Goal: Transaction & Acquisition: Purchase product/service

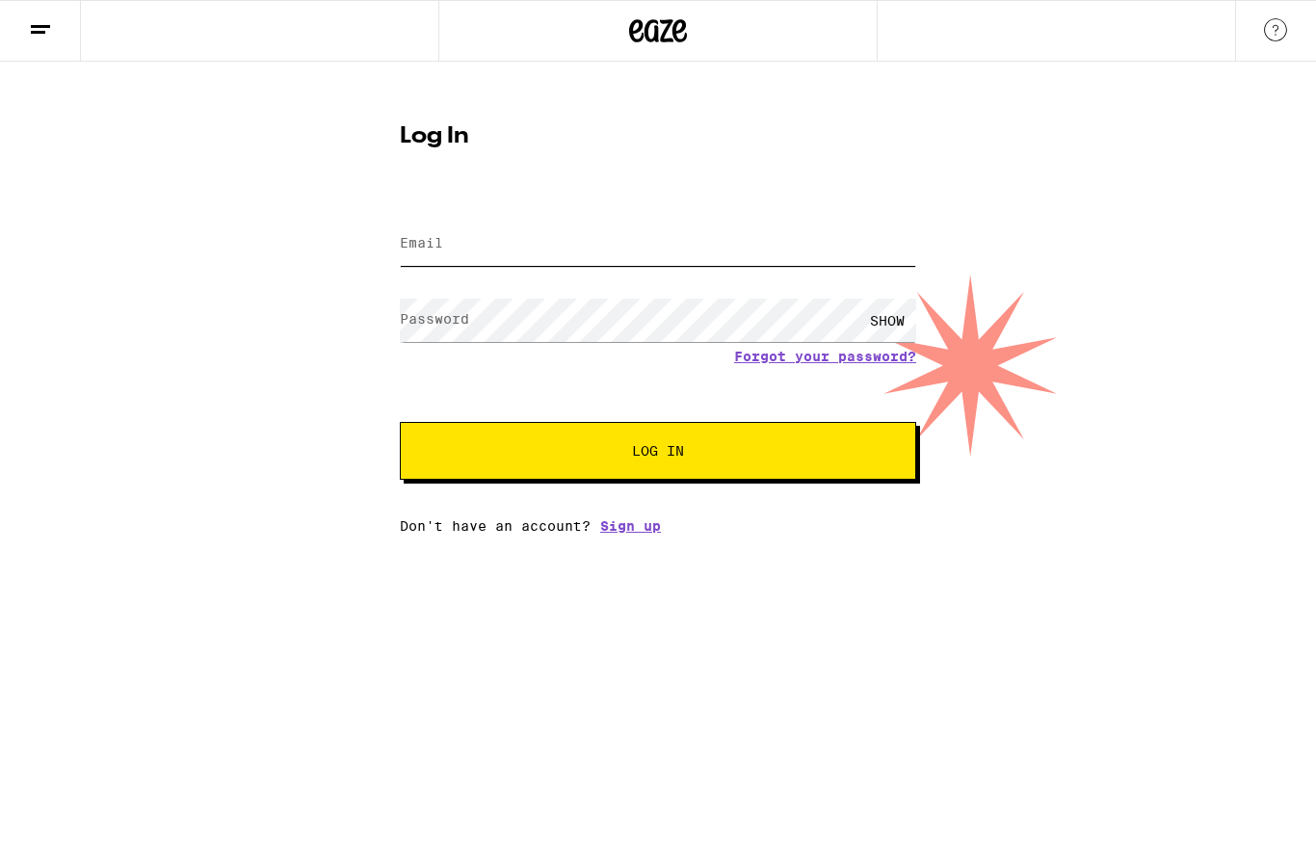
click at [820, 239] on input "Email" at bounding box center [658, 244] width 516 height 43
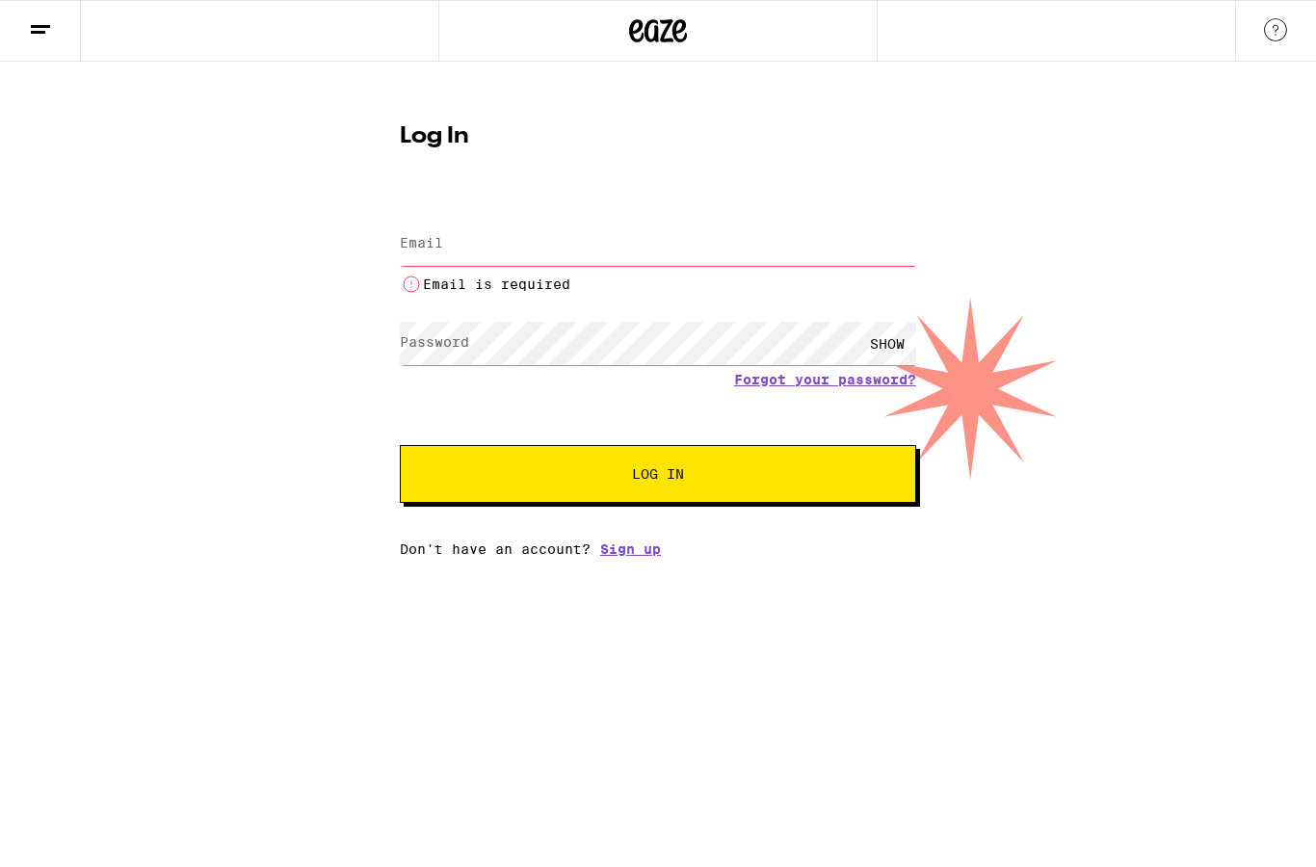
type input "[EMAIL_ADDRESS][DOMAIN_NAME]"
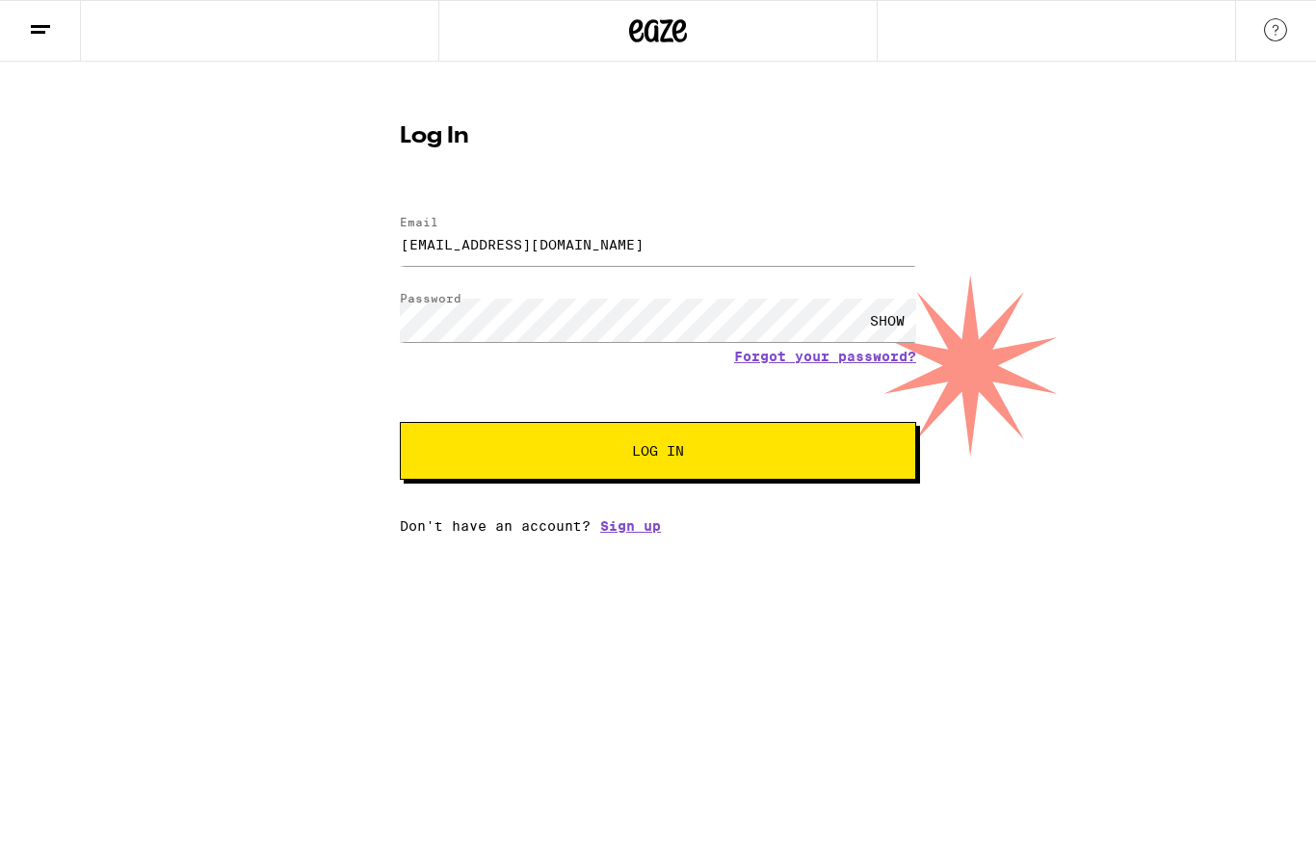
click at [719, 458] on span "Log In" at bounding box center [658, 450] width 360 height 13
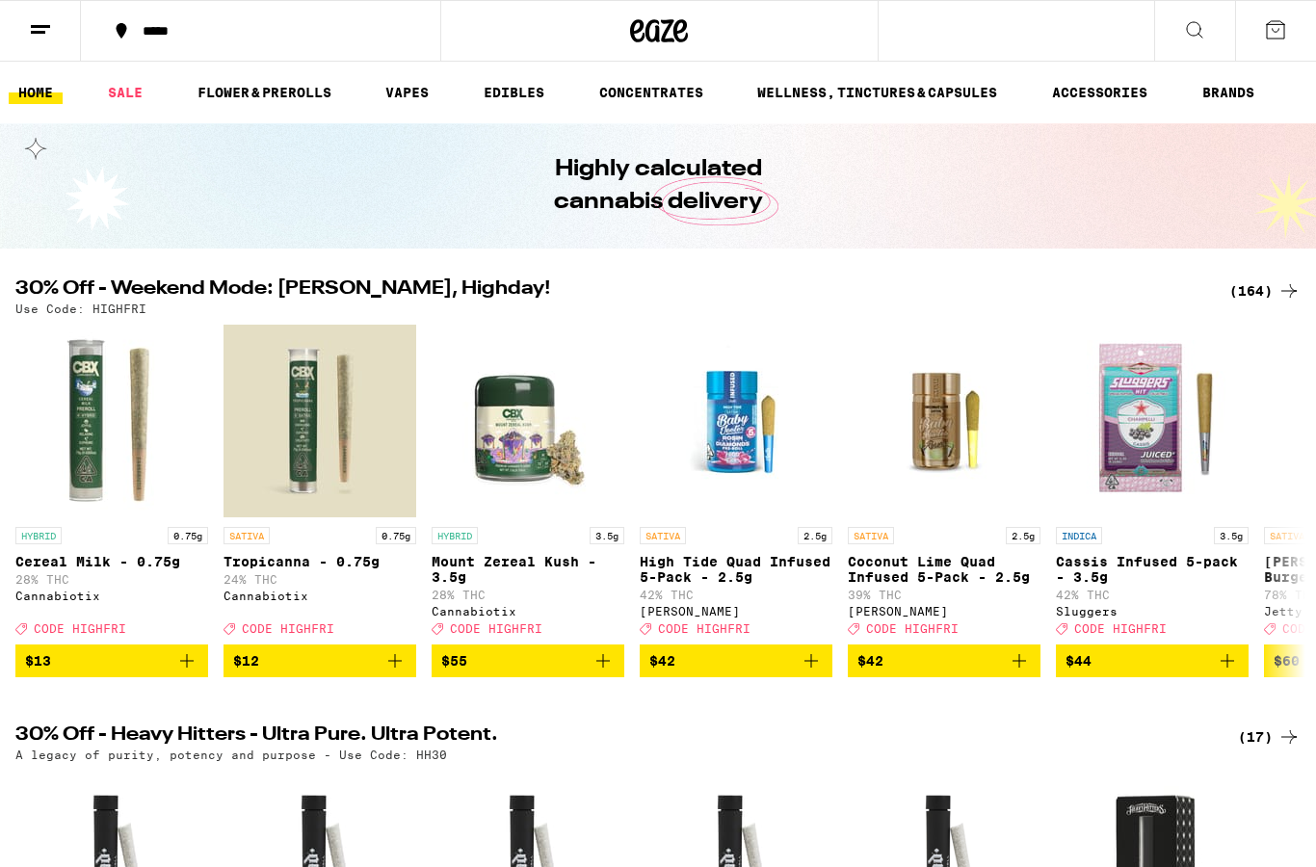
click at [189, 19] on button "*****" at bounding box center [260, 31] width 359 height 58
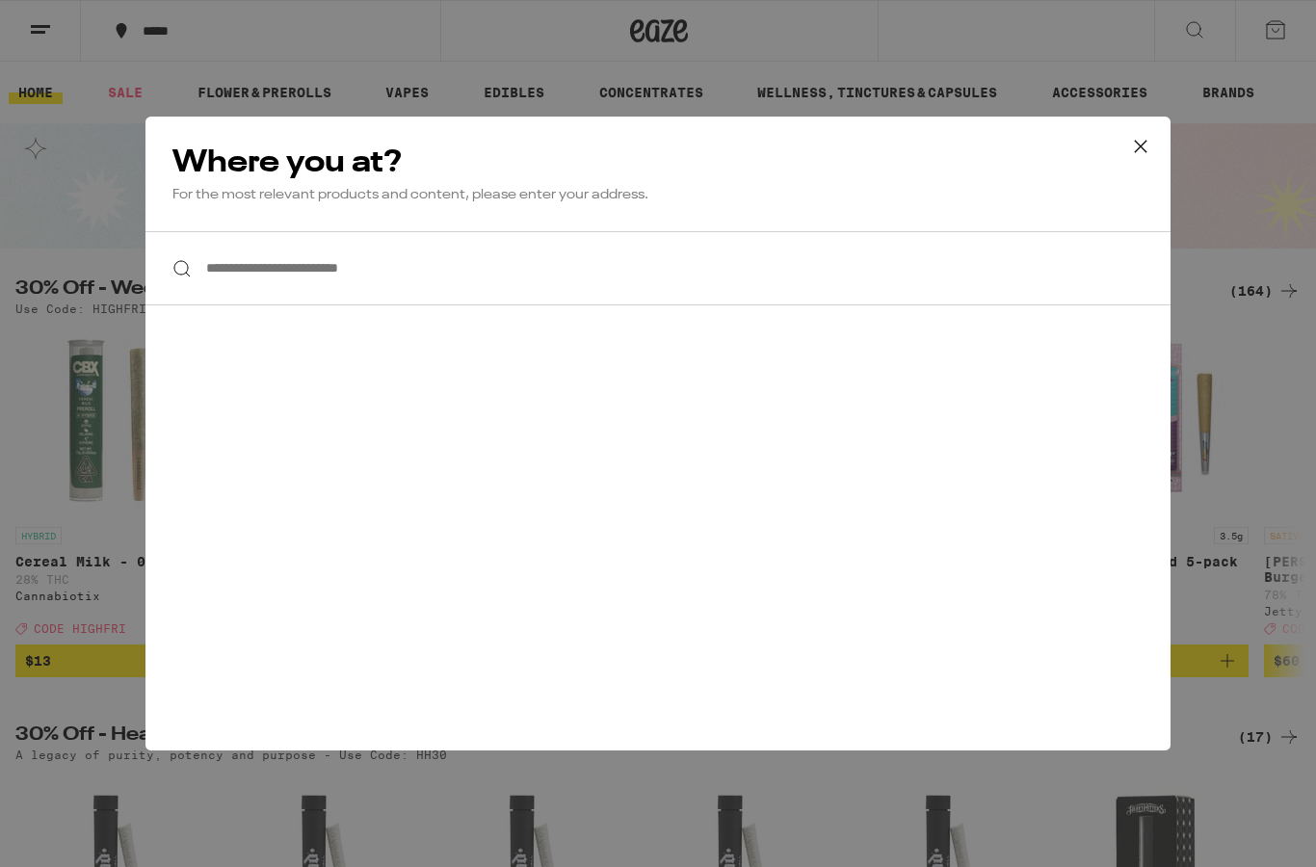
click at [262, 259] on input "**********" at bounding box center [657, 268] width 1025 height 74
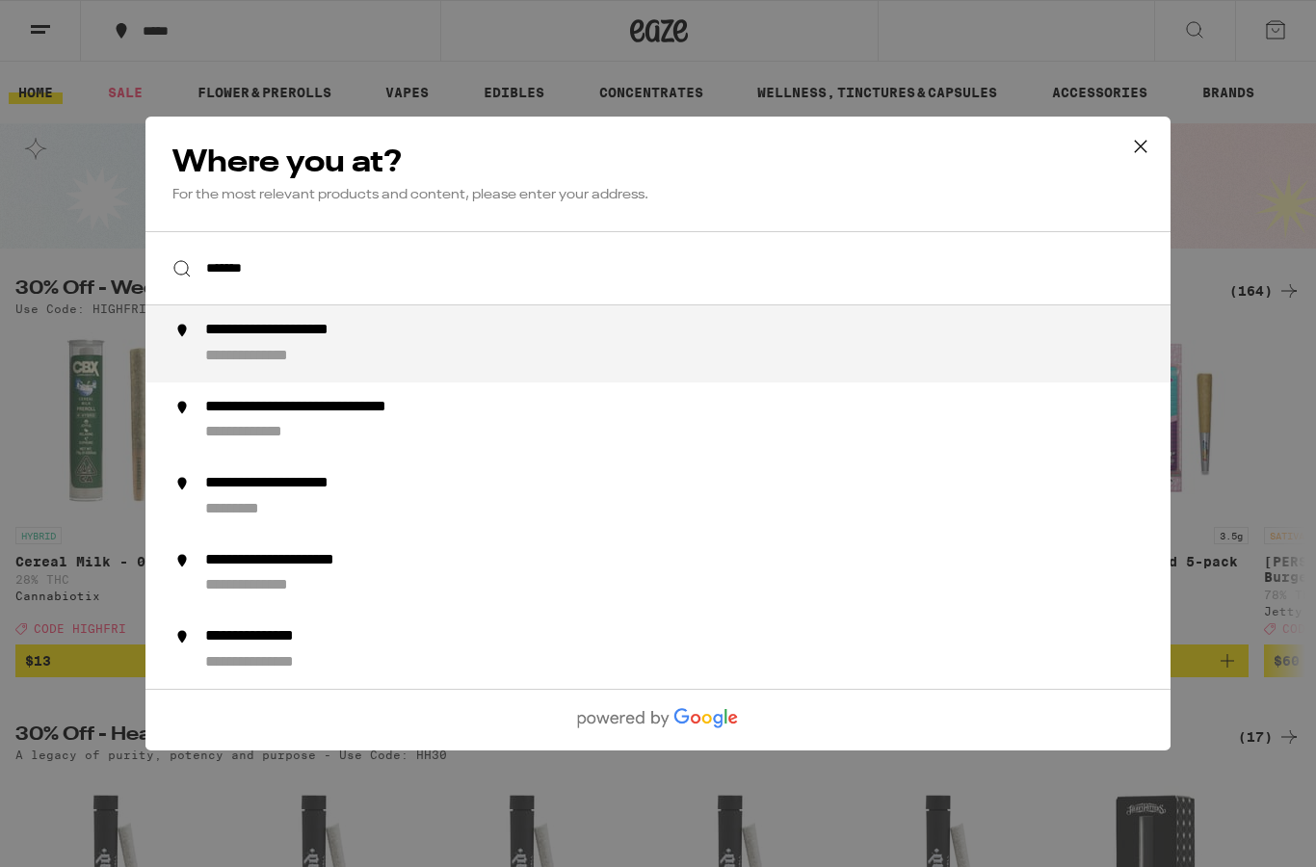
click at [278, 366] on div "**********" at bounding box center [275, 357] width 140 height 20
type input "**********"
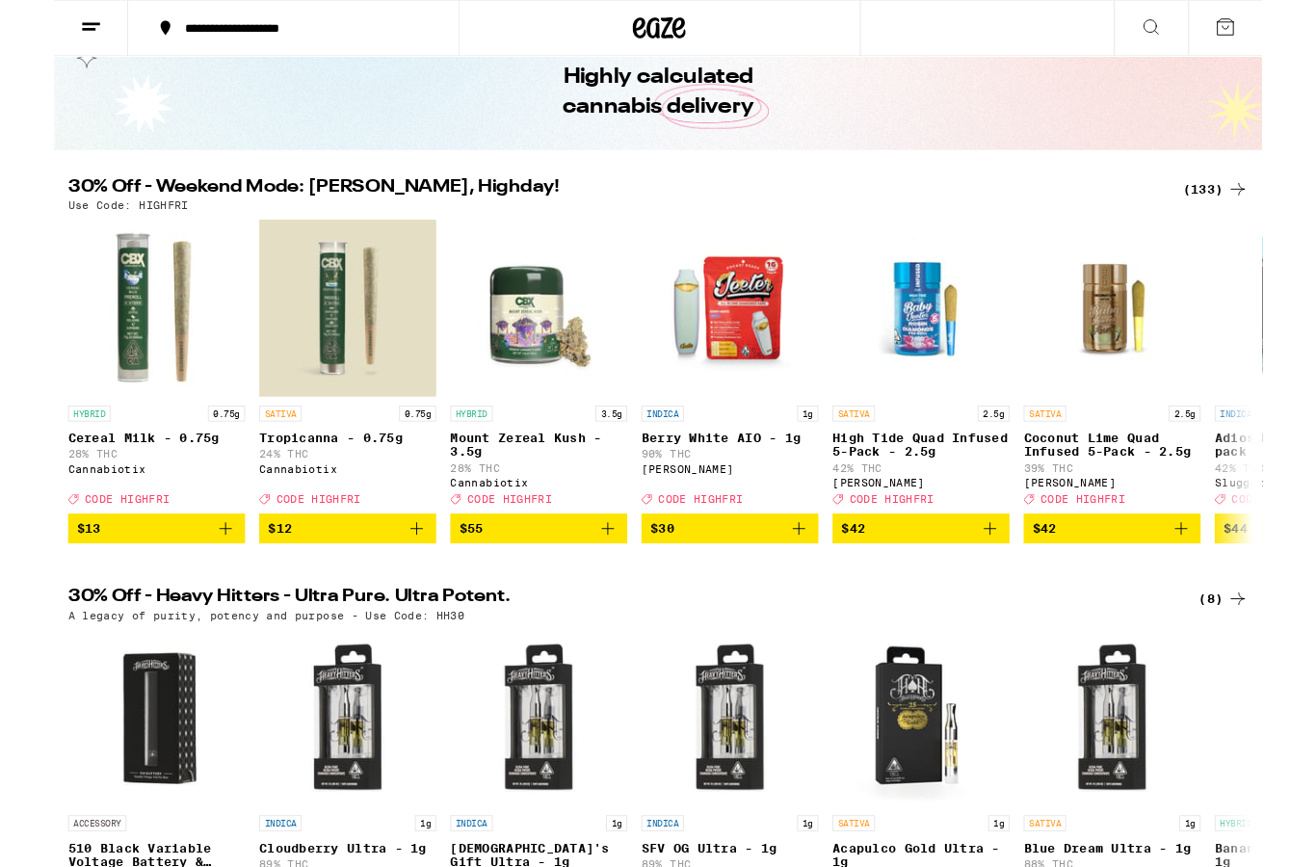
scroll to position [84, 0]
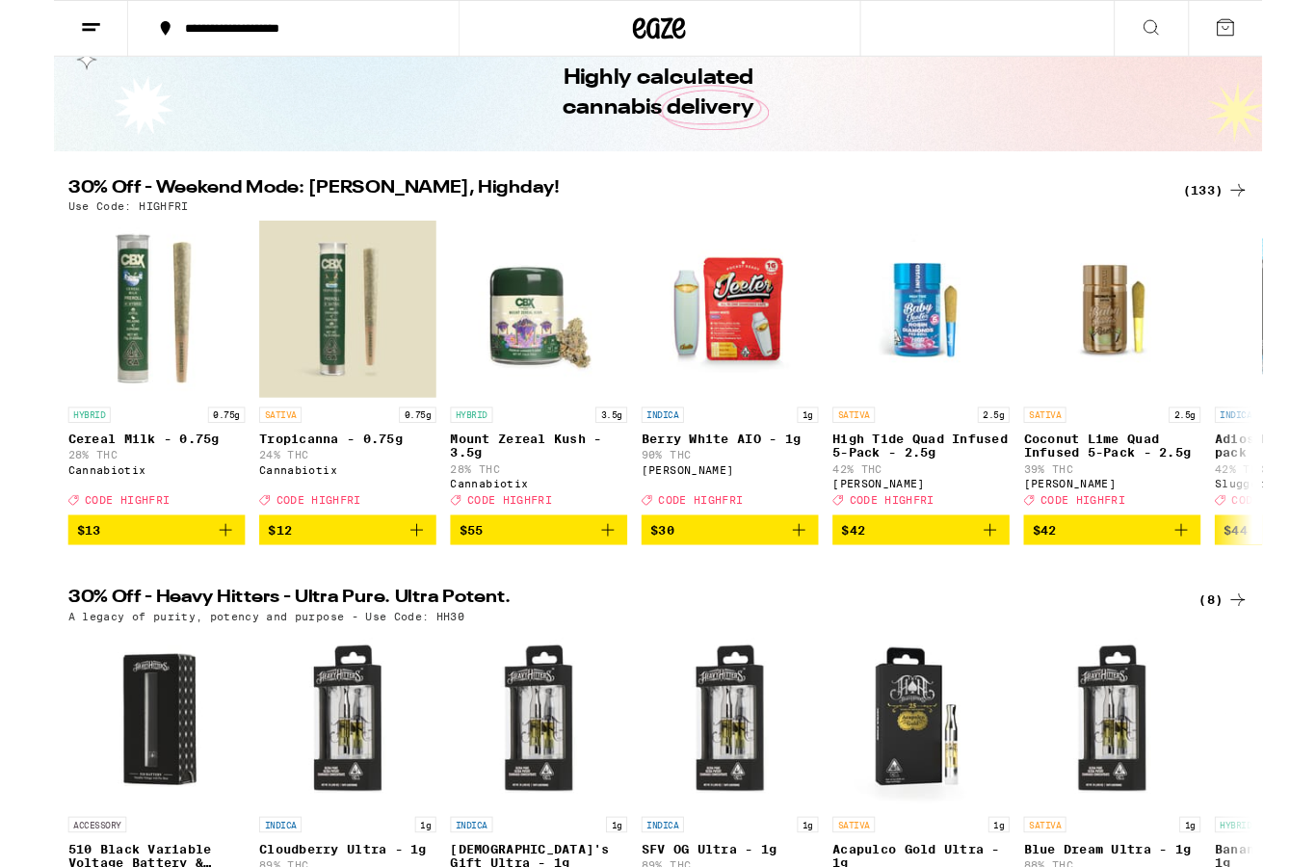
click at [395, 584] on icon "Add to bag" at bounding box center [394, 576] width 13 height 13
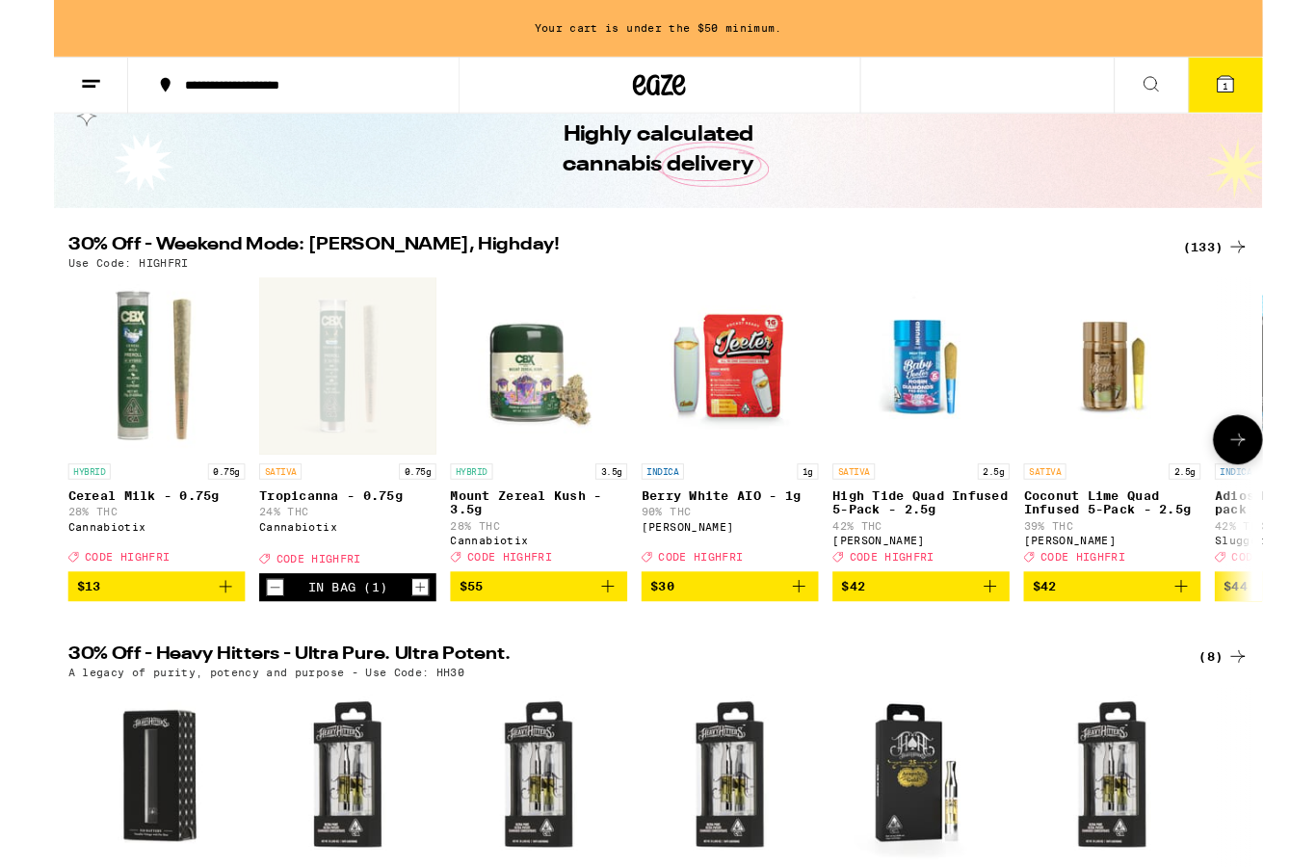
click at [397, 651] on icon "Increment" at bounding box center [398, 639] width 17 height 23
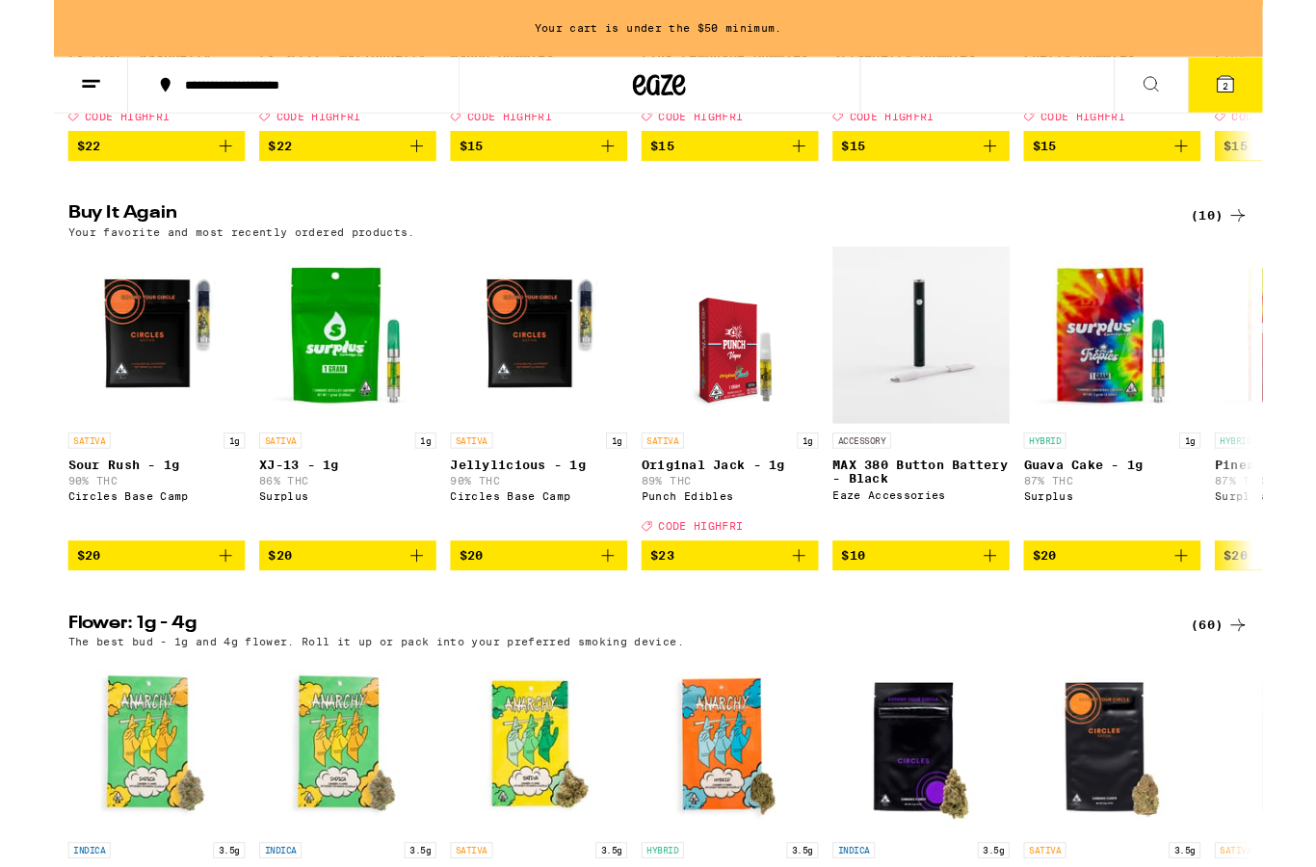
scroll to position [1518, 0]
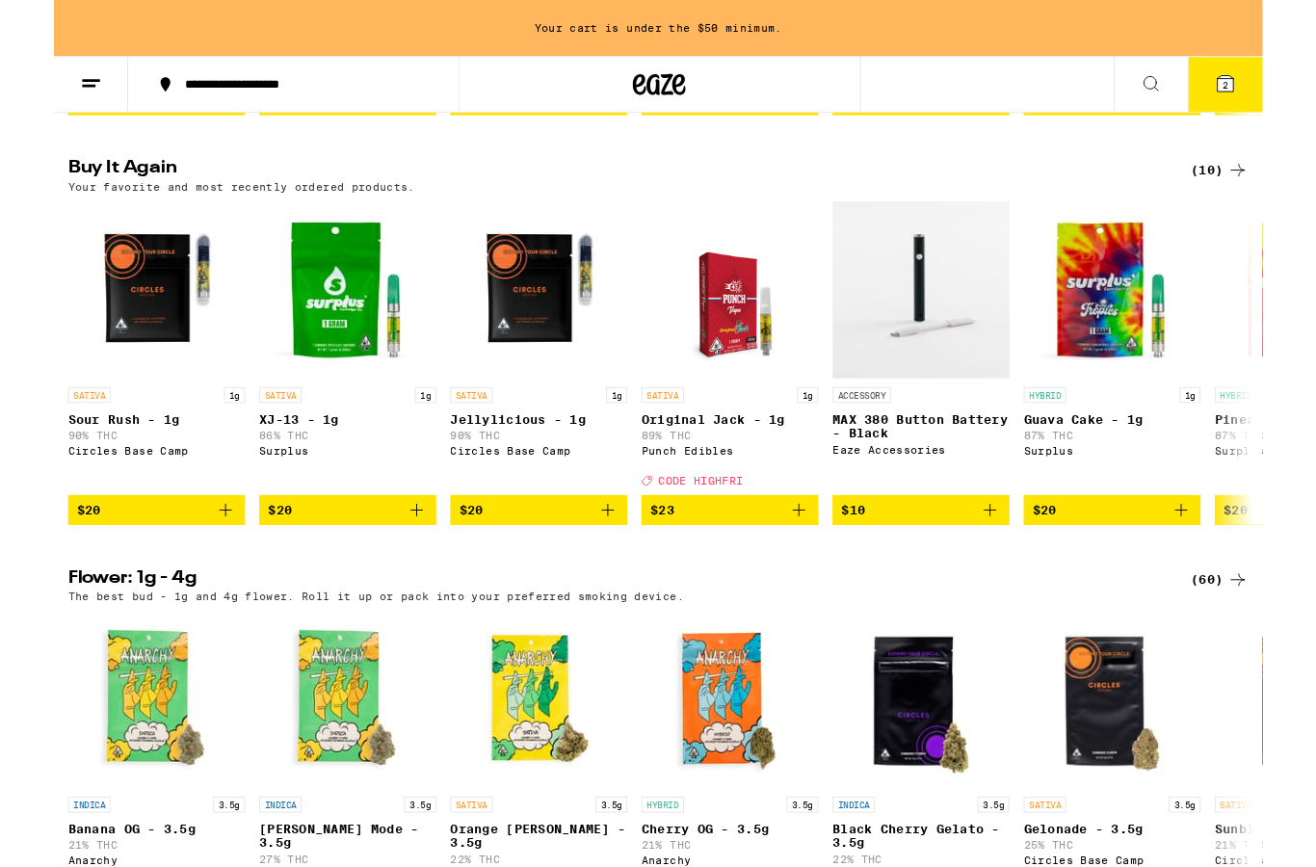
click at [189, 567] on icon "Add to bag" at bounding box center [186, 555] width 23 height 23
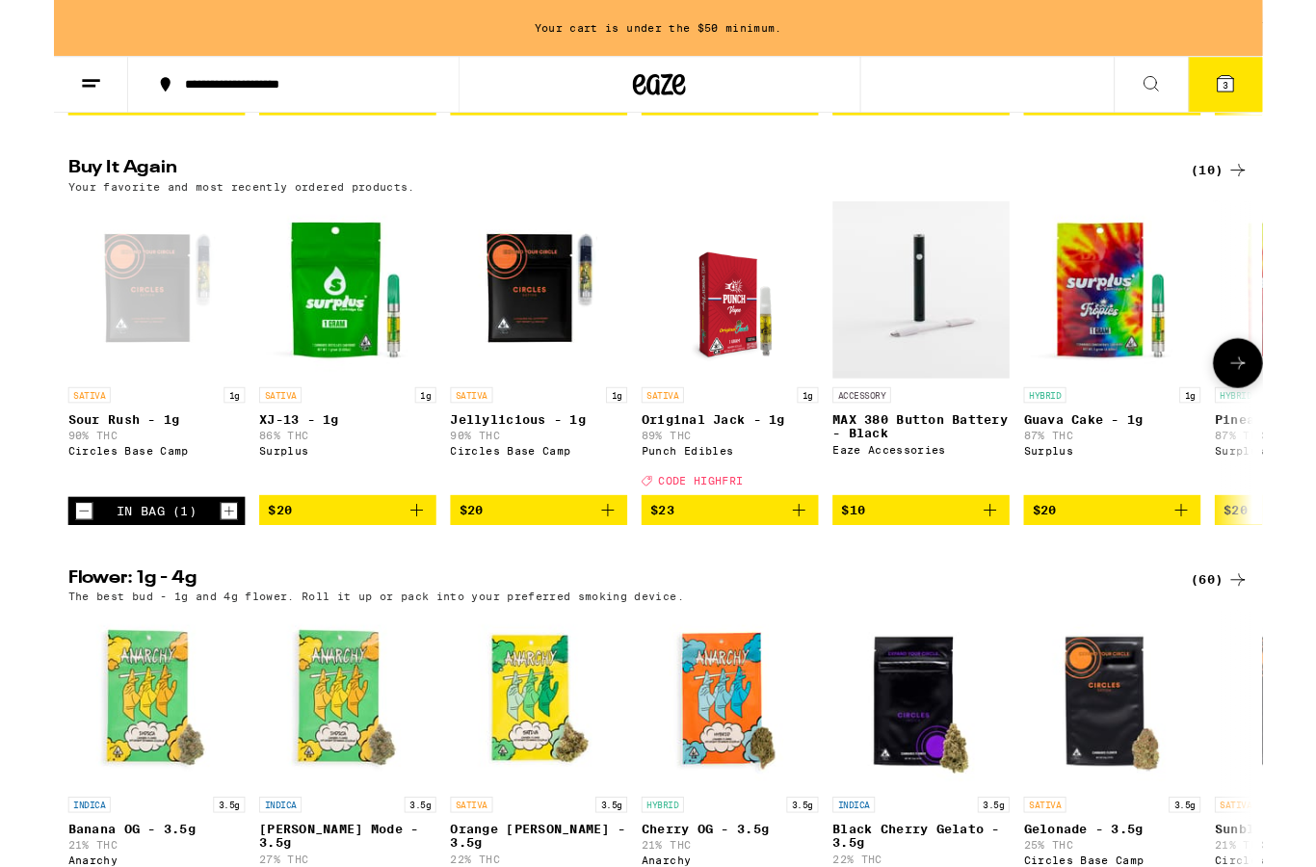
scroll to position [1519, 0]
click at [198, 567] on icon "Increment" at bounding box center [190, 555] width 17 height 23
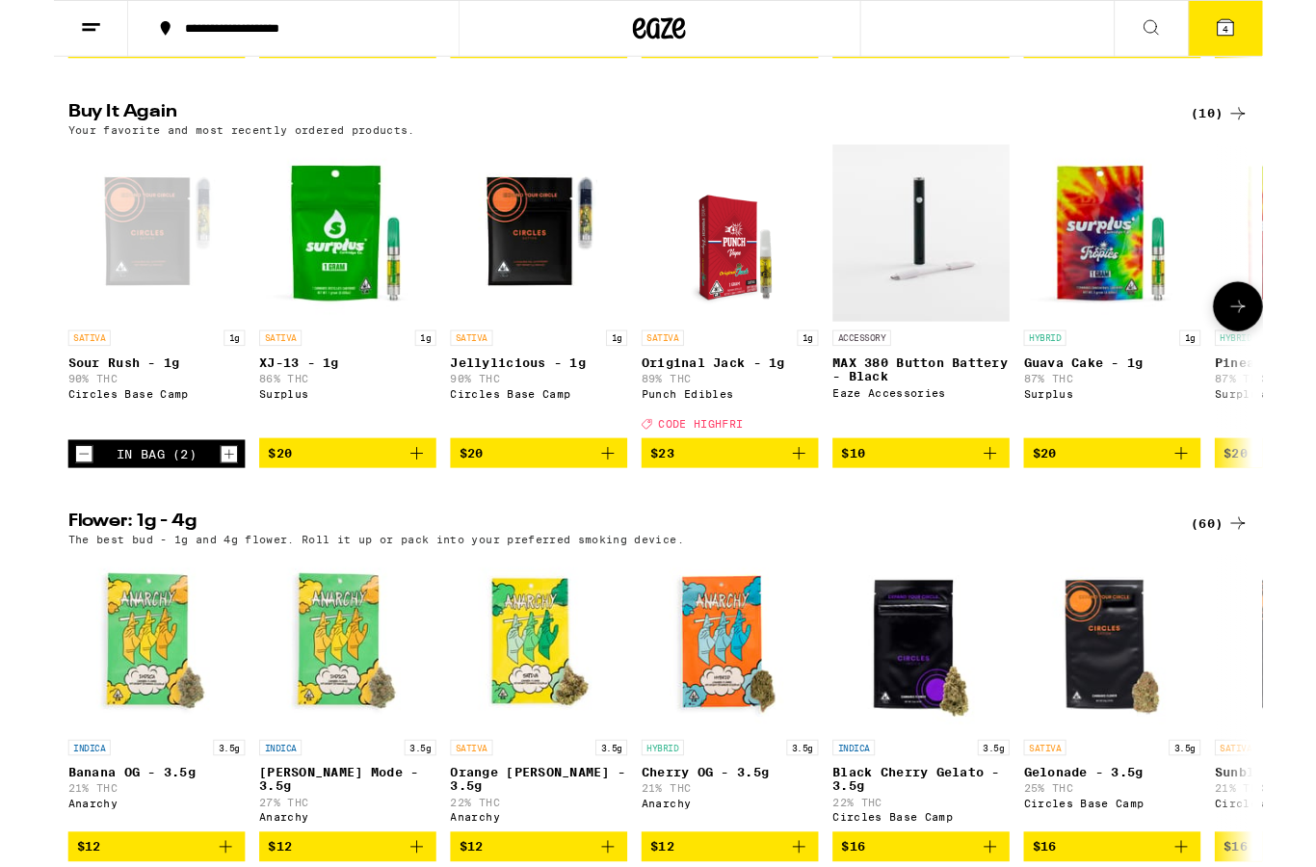
click at [601, 505] on icon "Add to bag" at bounding box center [602, 493] width 23 height 23
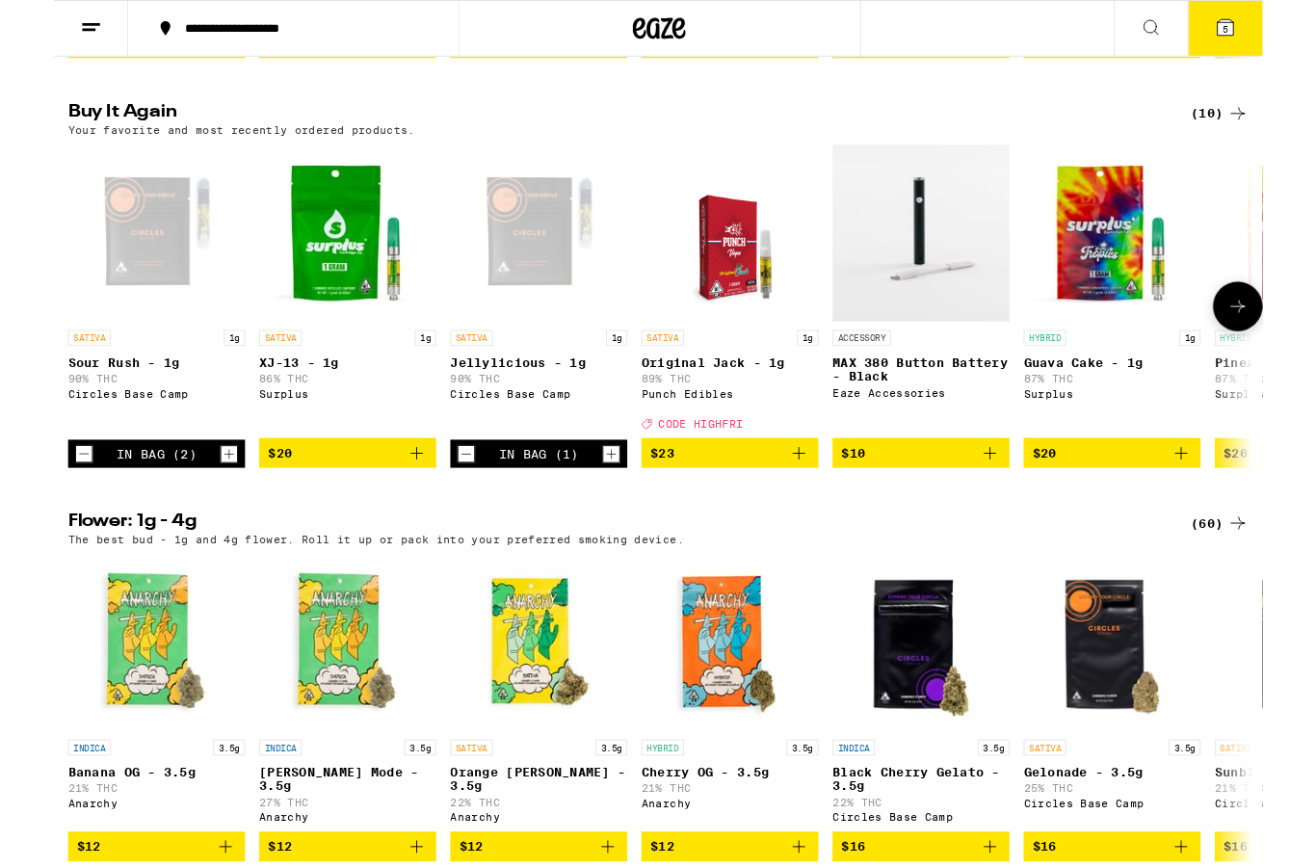
click at [605, 506] on icon "Increment" at bounding box center [606, 494] width 17 height 23
click at [389, 505] on icon "Add to bag" at bounding box center [394, 493] width 23 height 23
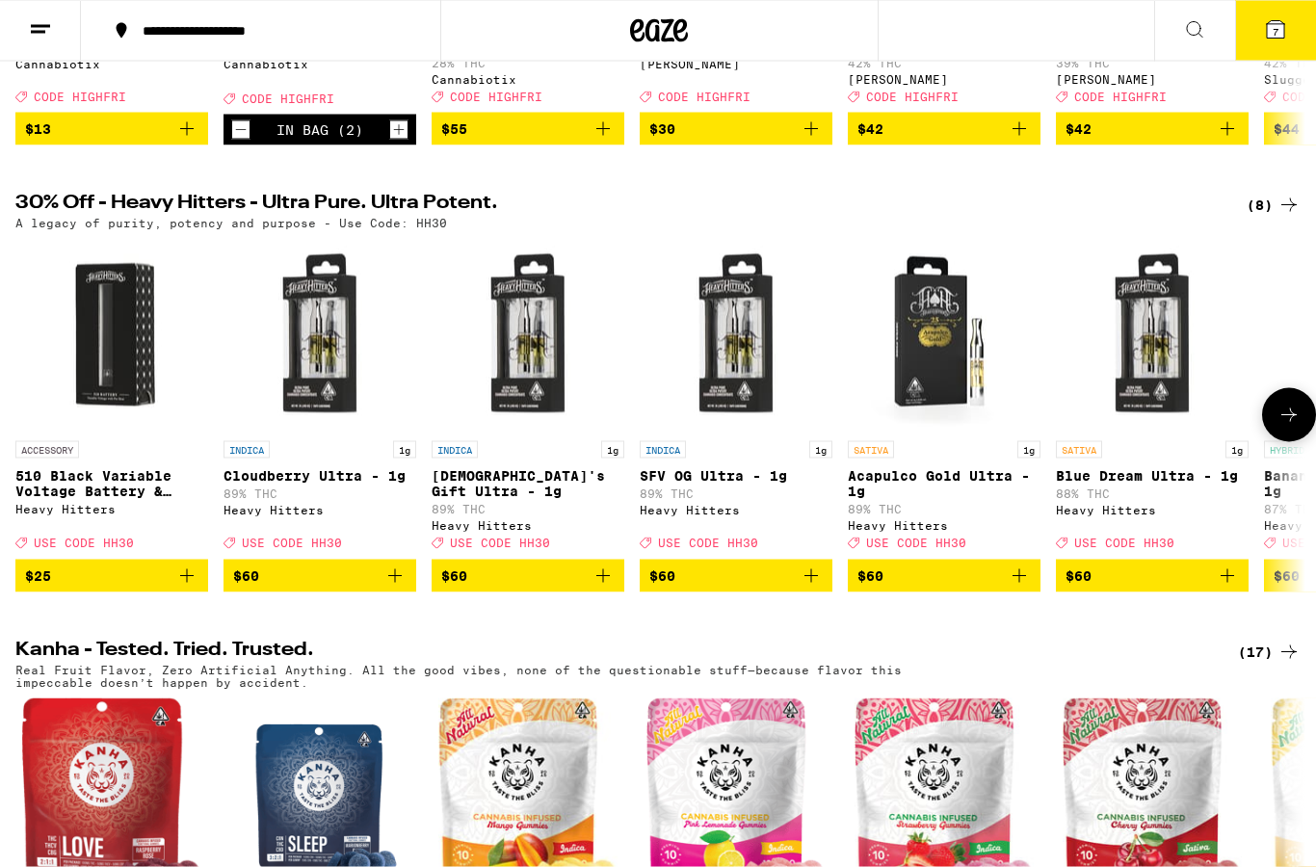
scroll to position [533, 0]
click at [31, 498] on p "510 Black Variable Voltage Battery & Charger" at bounding box center [111, 482] width 193 height 31
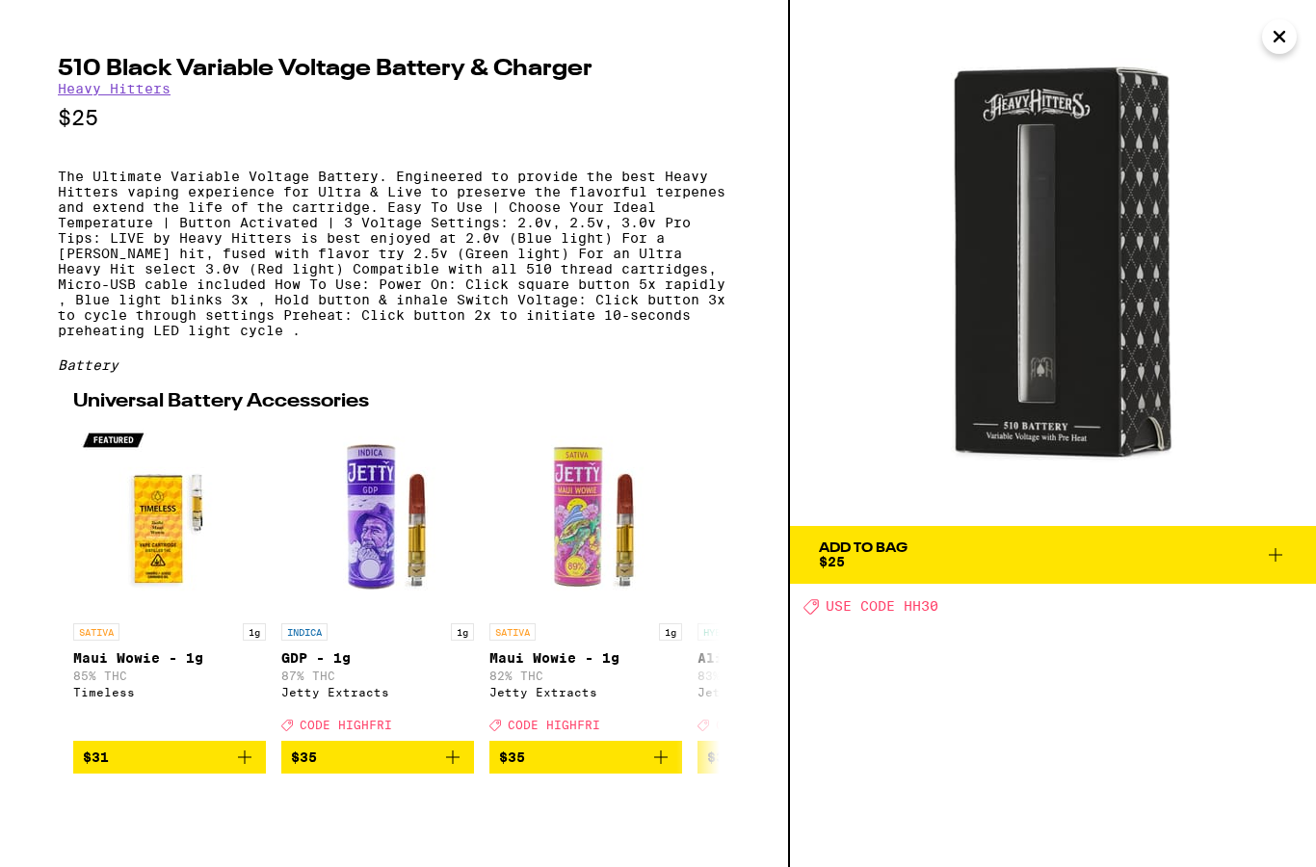
click at [1269, 563] on icon at bounding box center [1275, 554] width 23 height 23
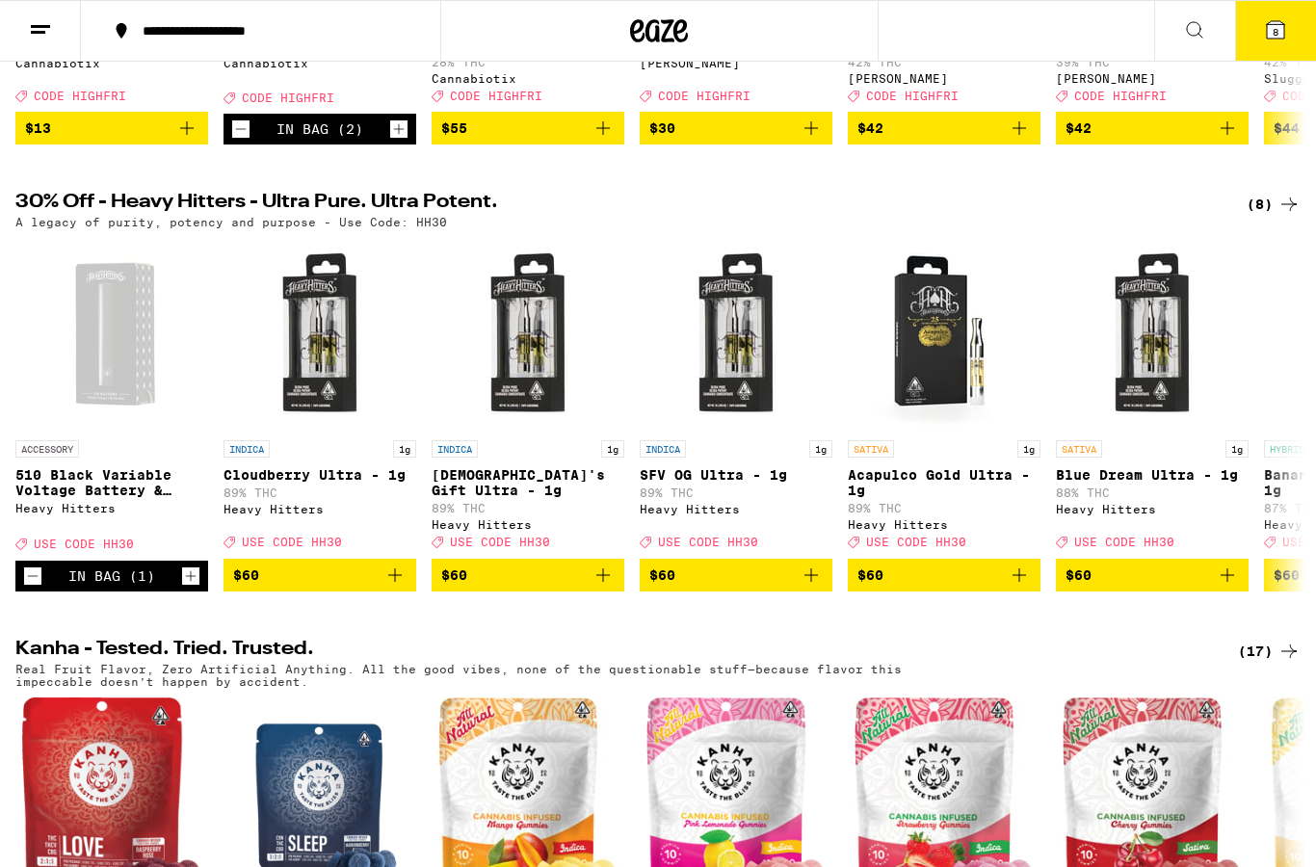
click at [1278, 19] on icon at bounding box center [1275, 29] width 23 height 23
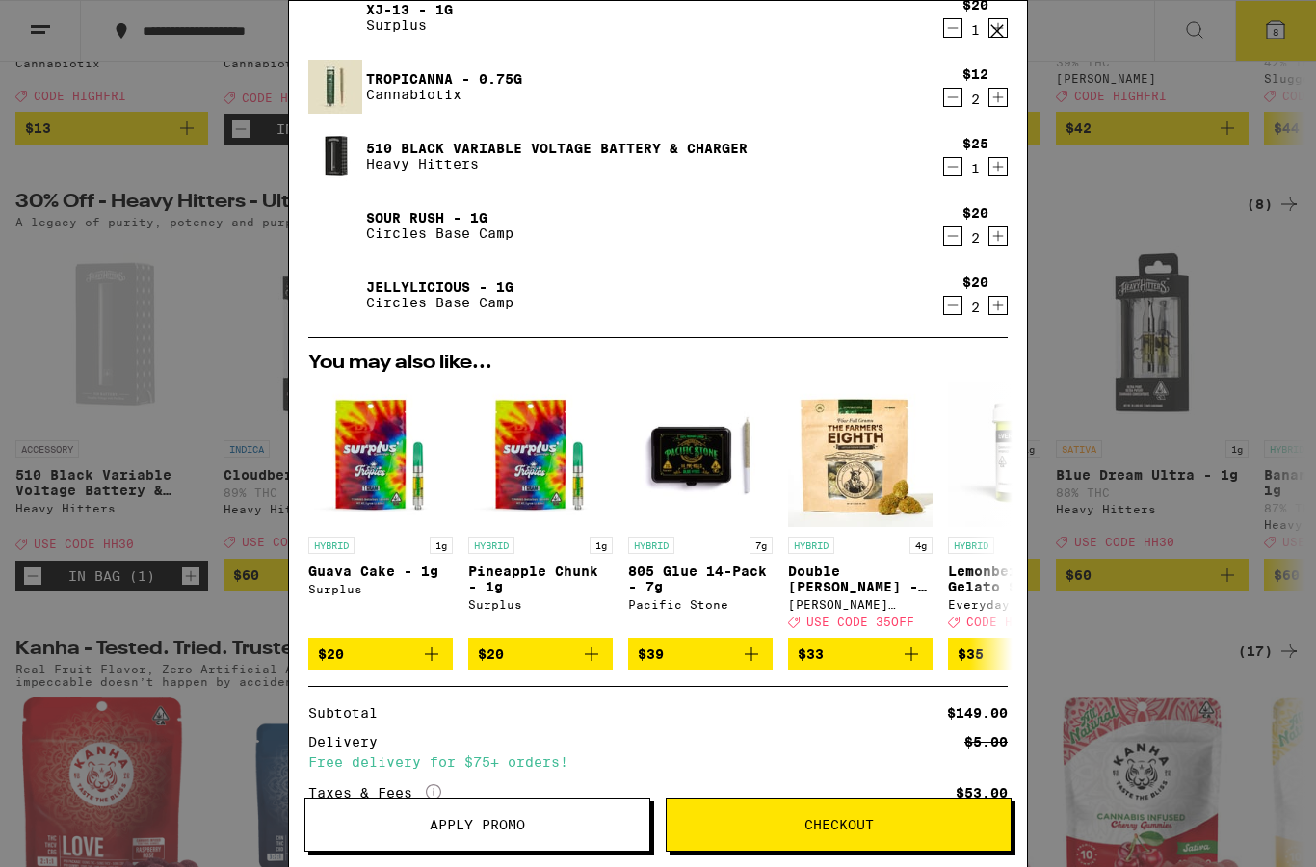
scroll to position [76, 0]
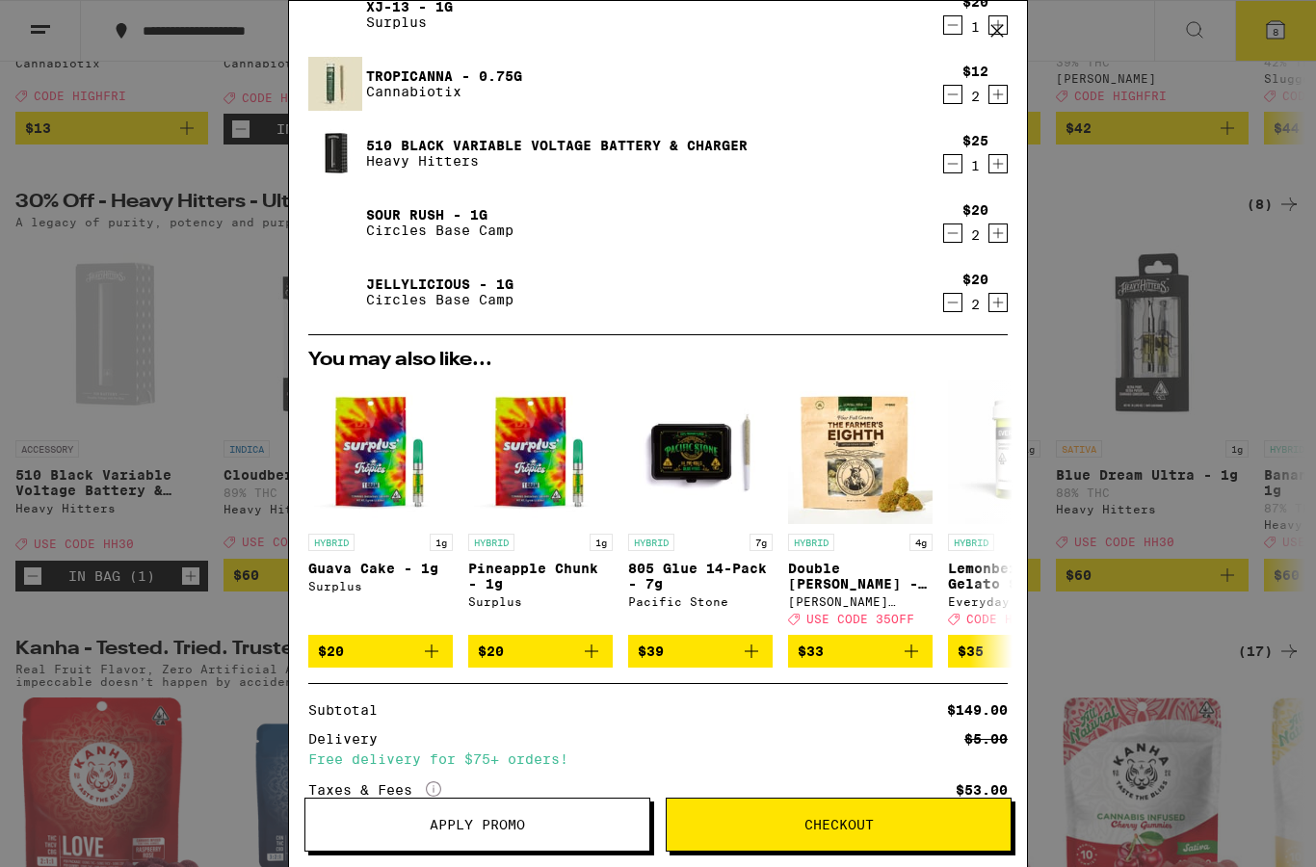
click at [547, 815] on button "Apply Promo" at bounding box center [477, 825] width 346 height 54
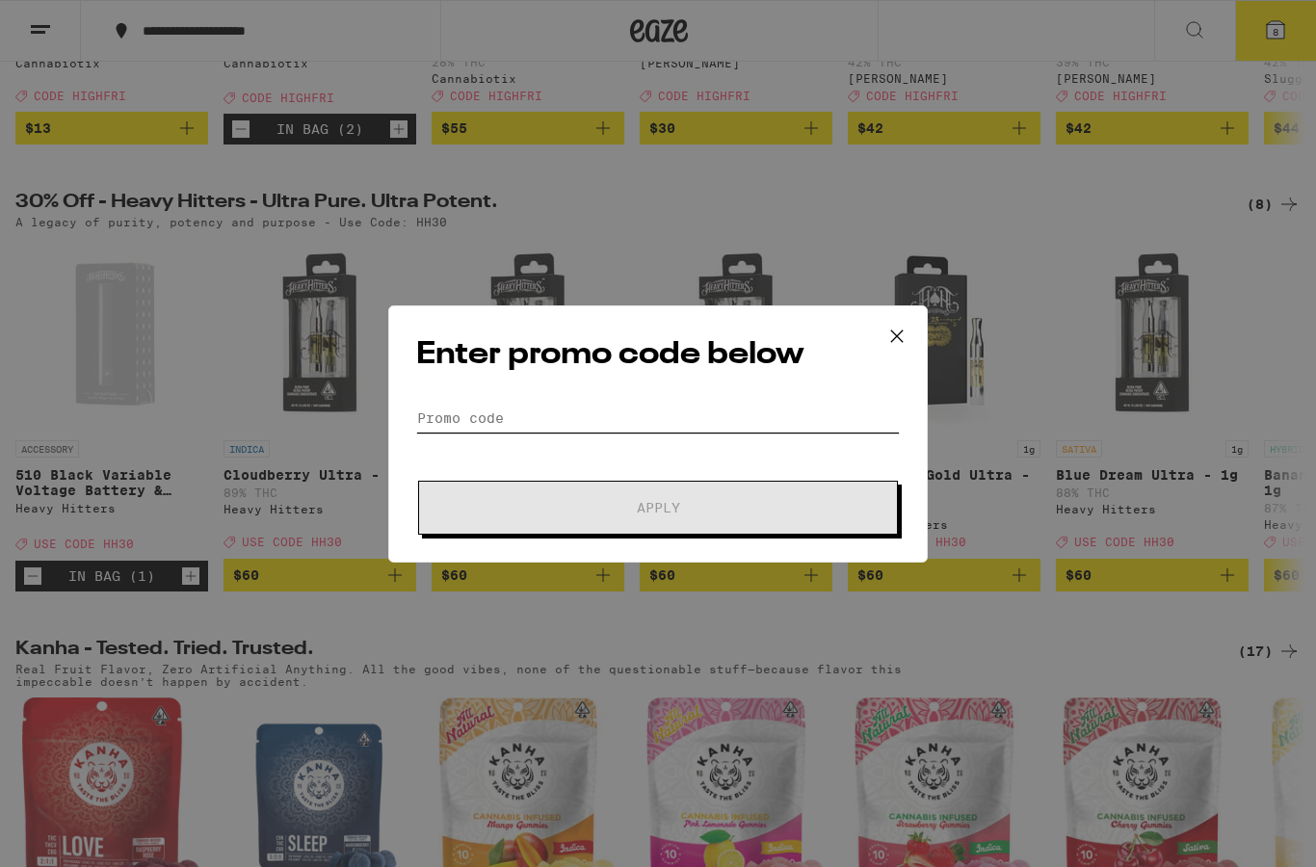
click at [687, 406] on input "Promo Code" at bounding box center [658, 418] width 484 height 29
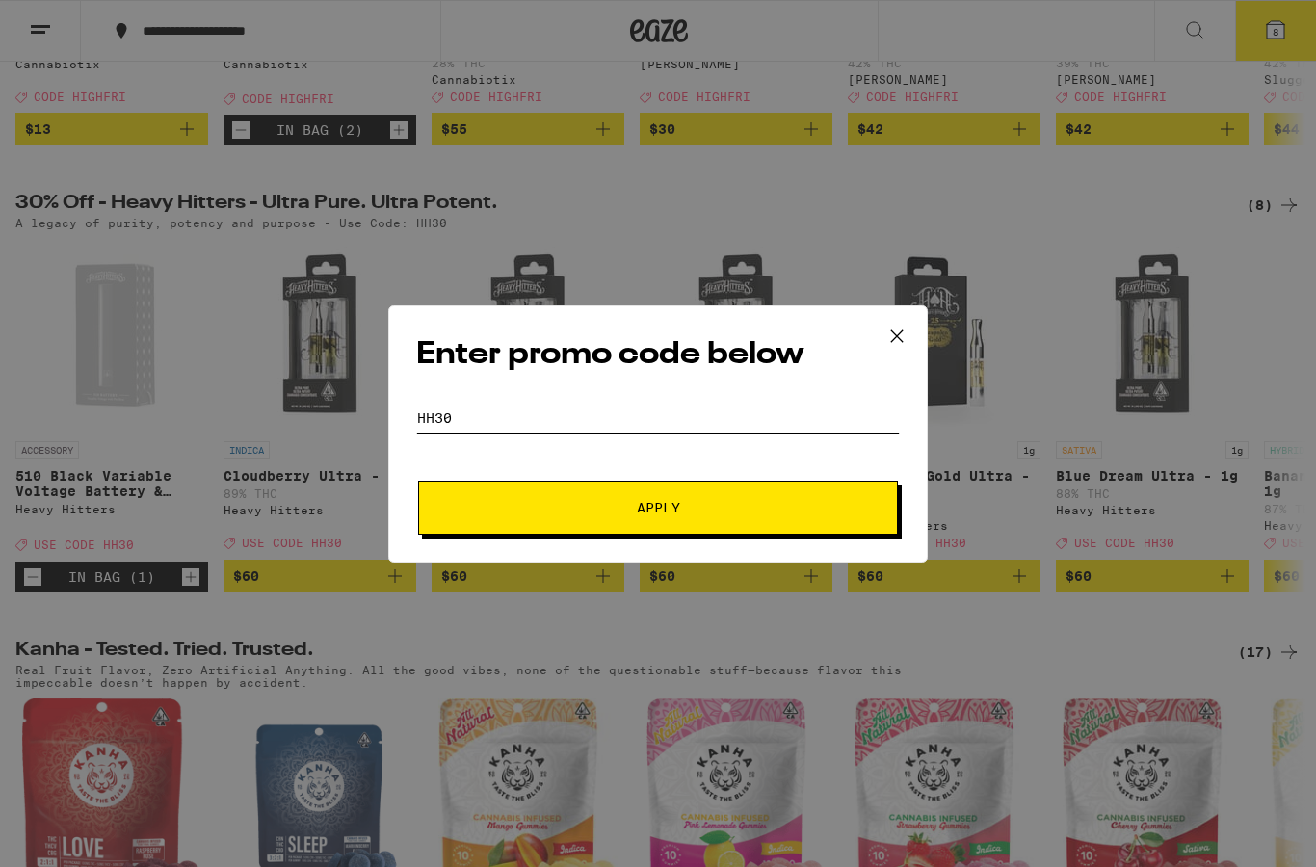
type input "HH30"
click at [790, 517] on button "Apply" at bounding box center [658, 508] width 480 height 54
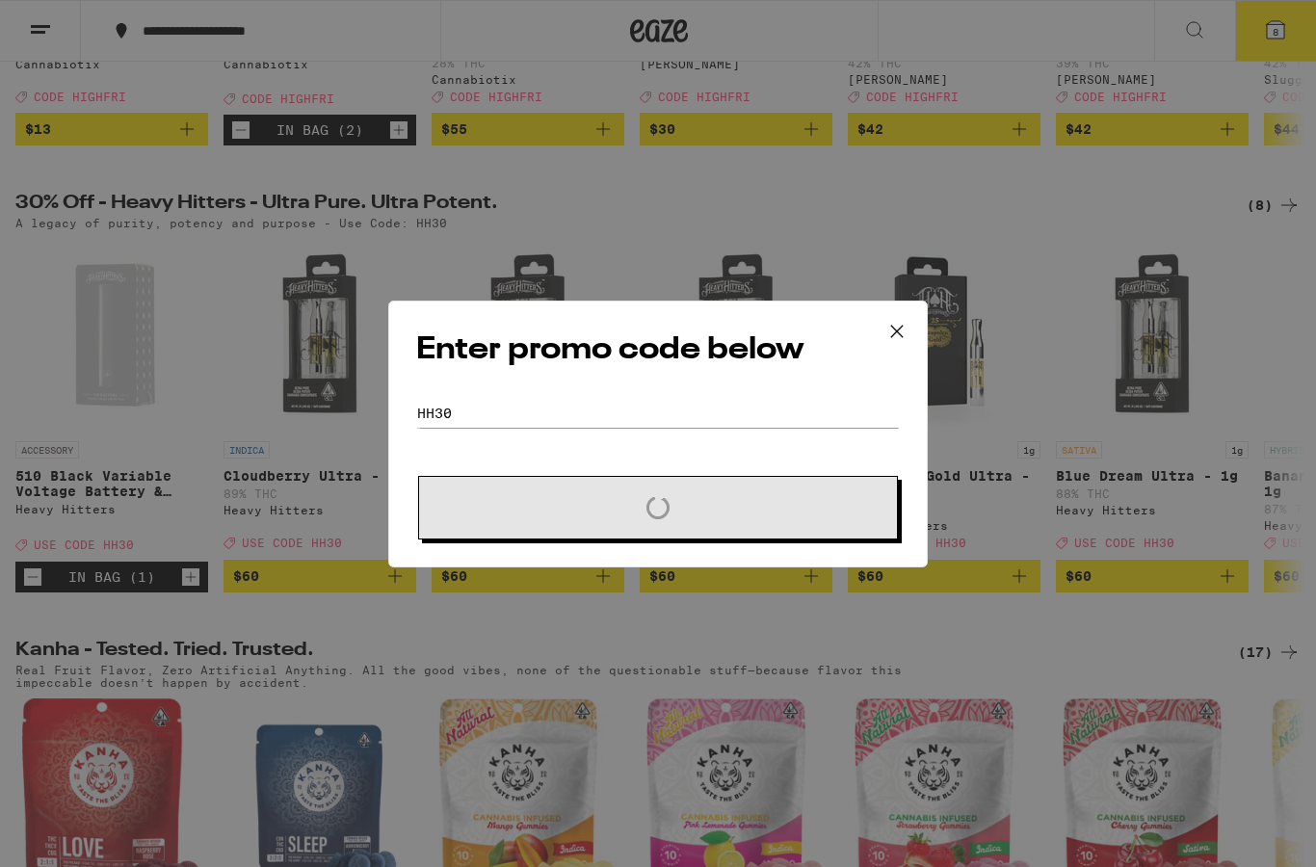
scroll to position [533, 0]
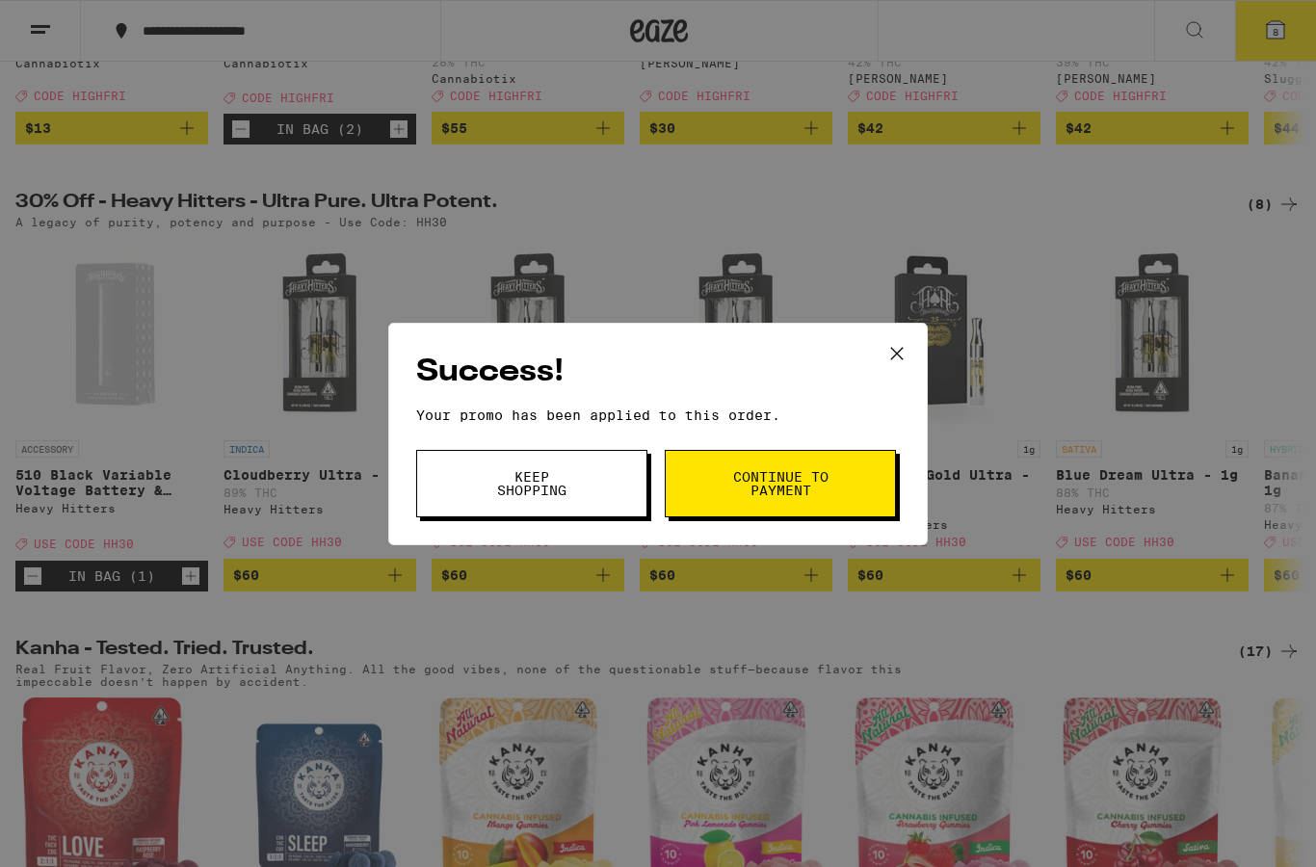
click at [830, 486] on button "Continue to payment" at bounding box center [780, 483] width 231 height 67
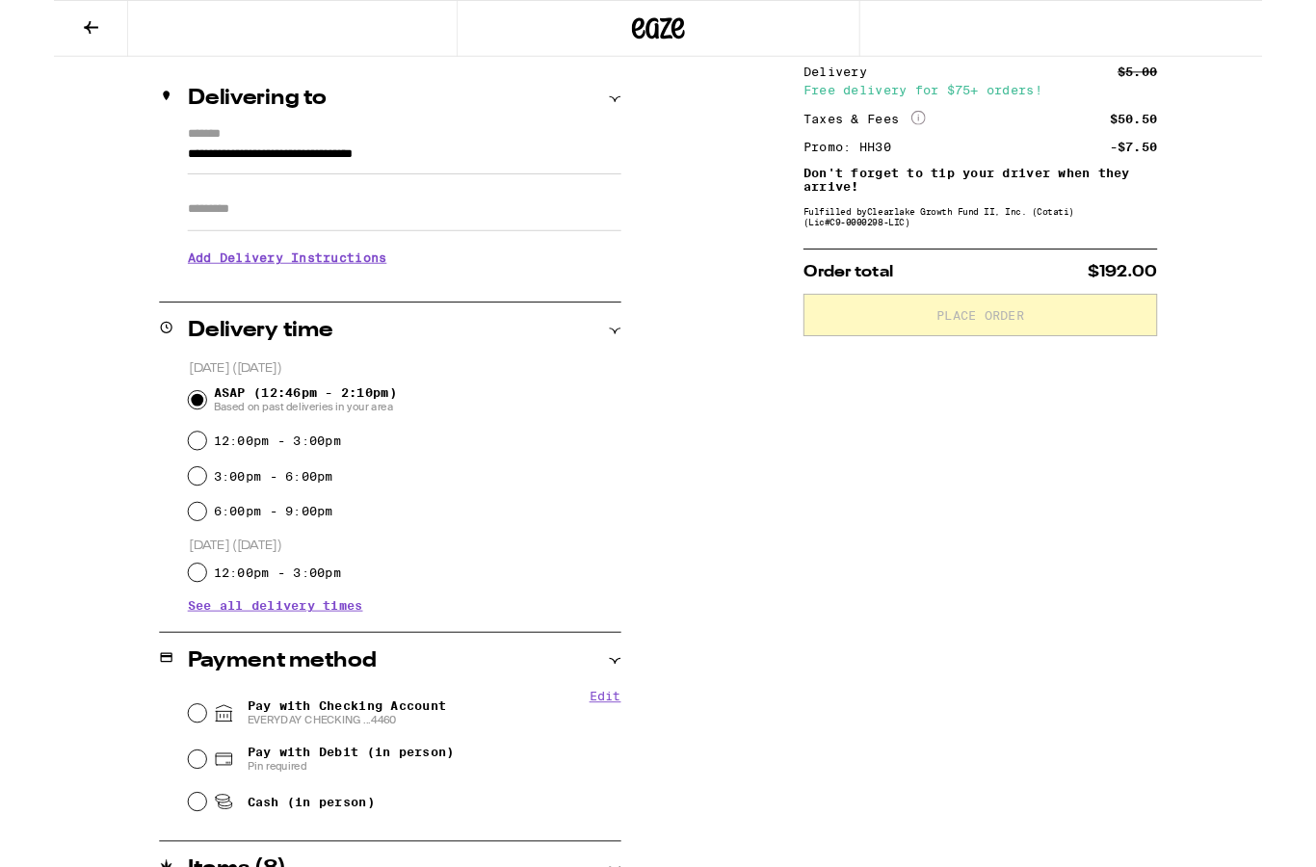
scroll to position [531, 0]
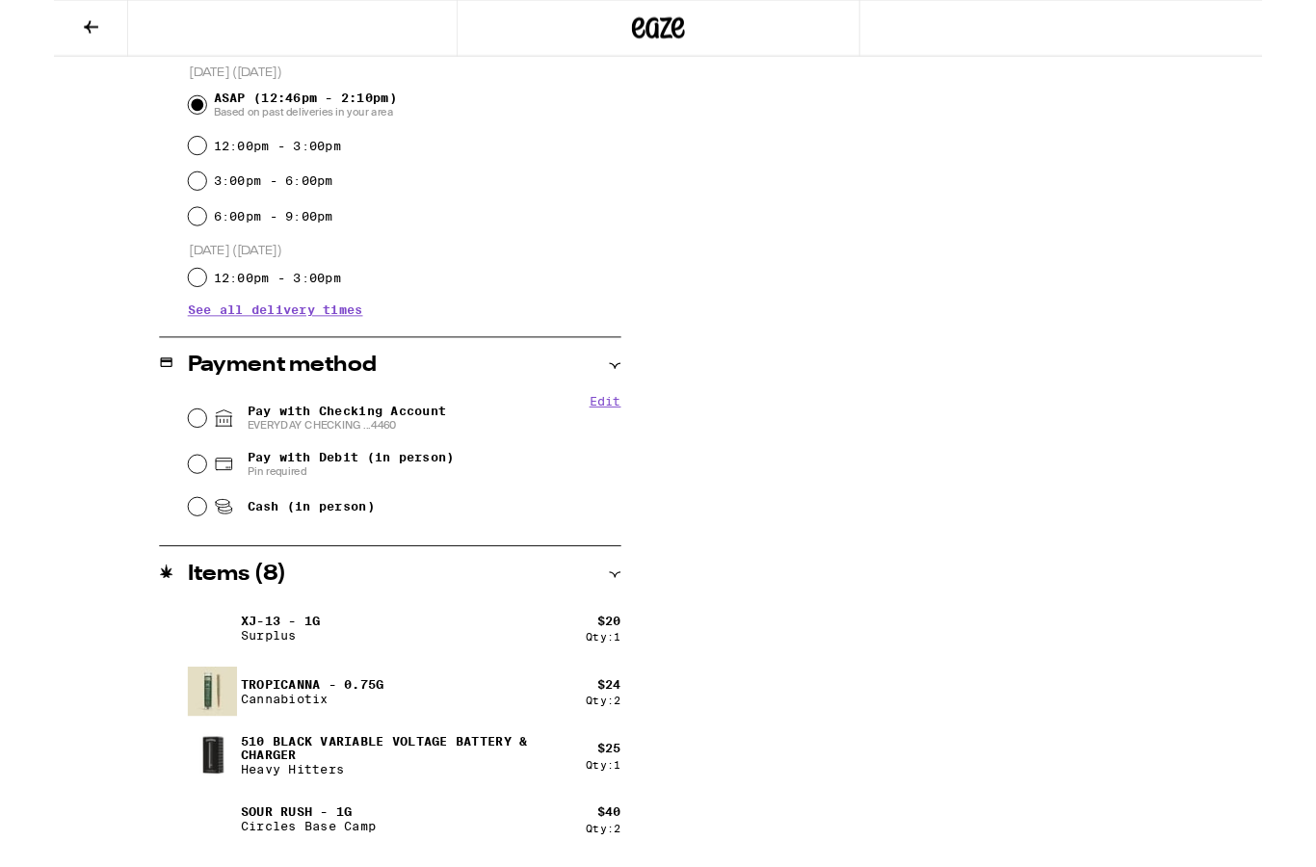
click at [156, 457] on input "Pay with Checking Account EVERYDAY CHECKING ...4460" at bounding box center [155, 455] width 19 height 19
radio input "true"
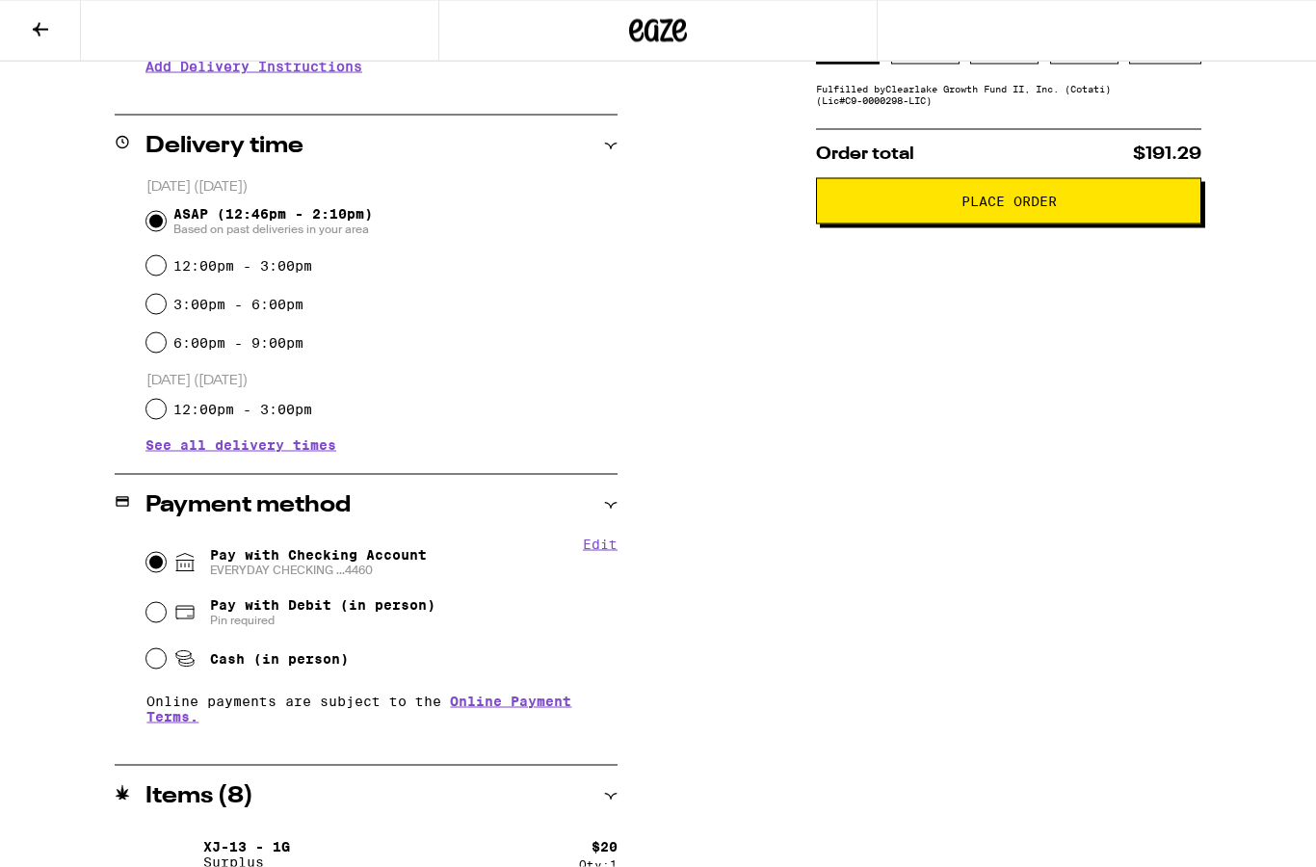
scroll to position [119, 0]
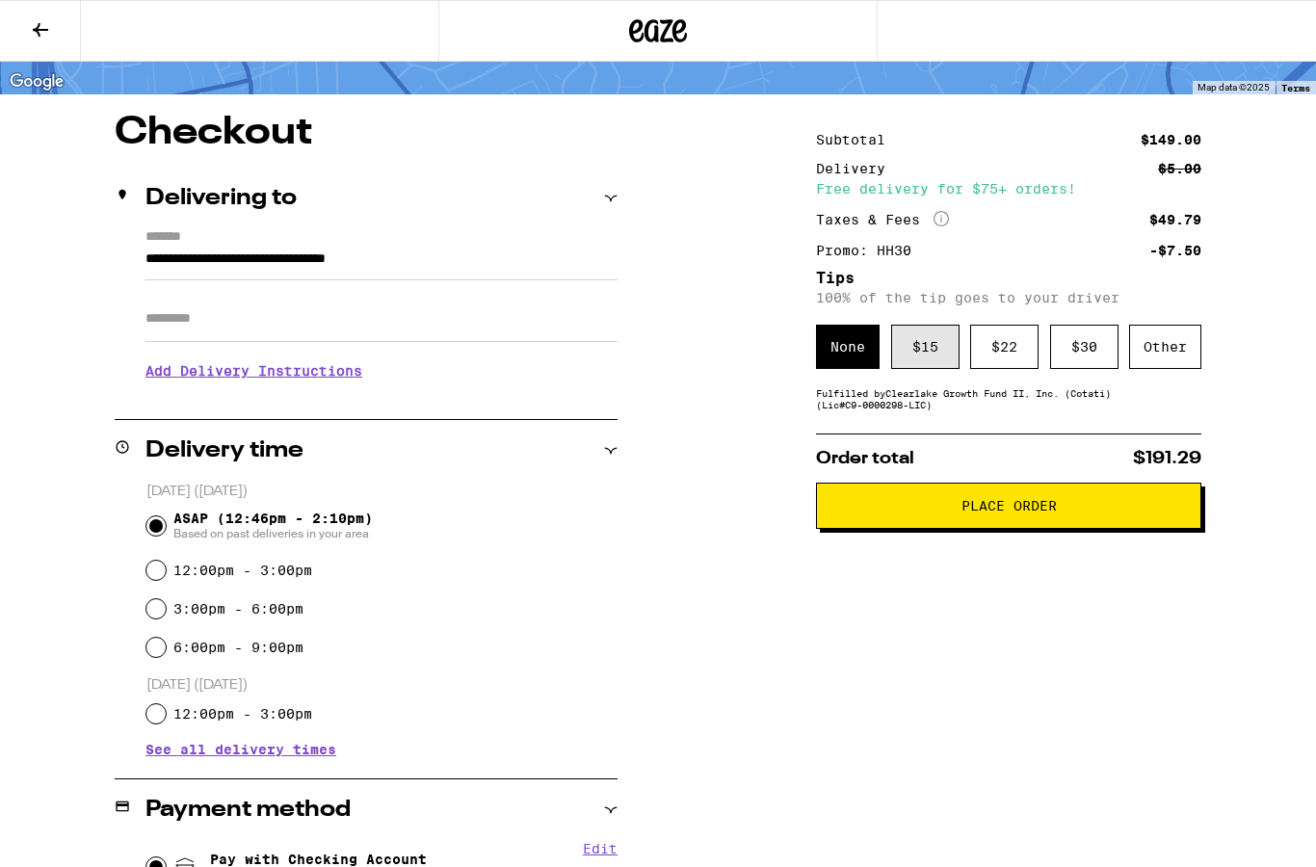
click at [914, 355] on div "$ 15" at bounding box center [925, 347] width 68 height 44
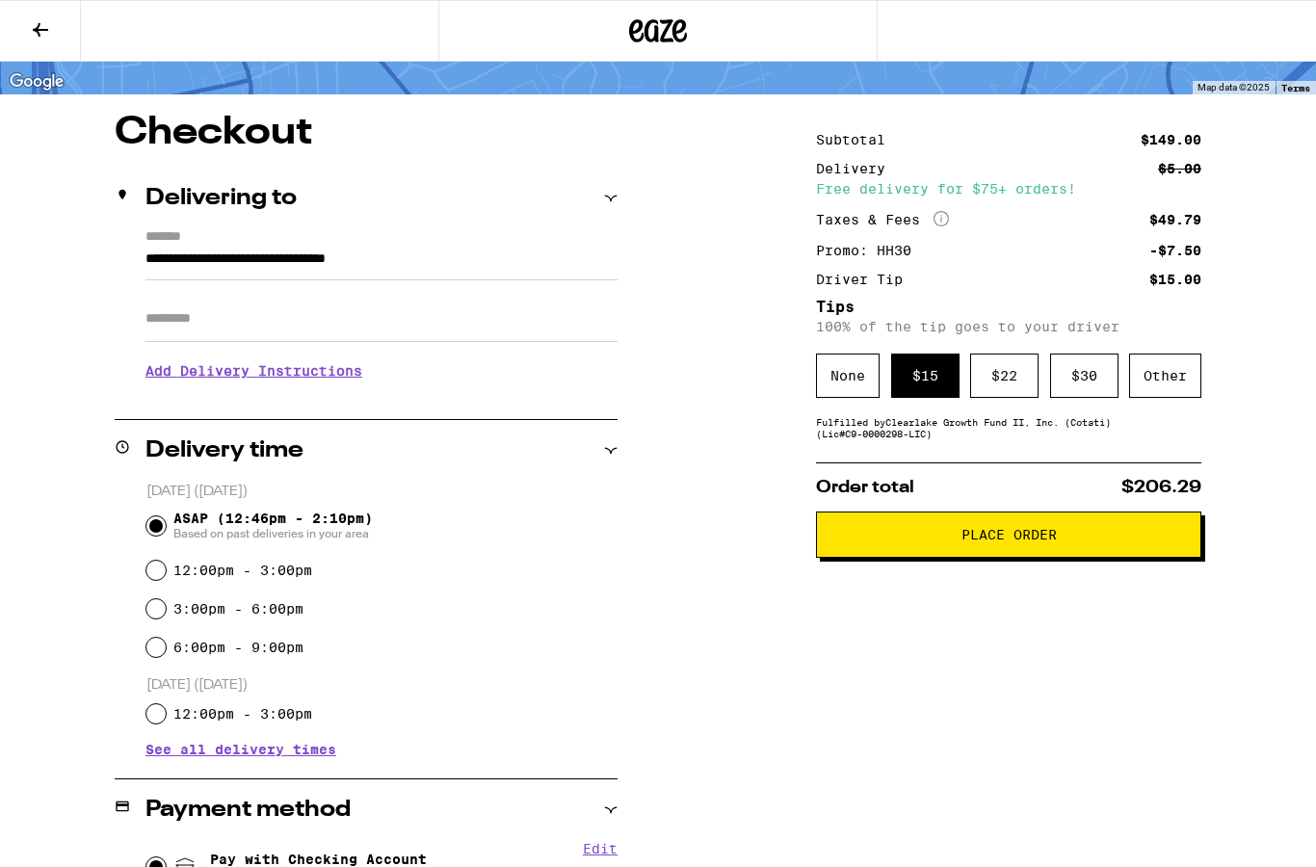
click at [1149, 538] on button "Place Order" at bounding box center [1008, 534] width 385 height 46
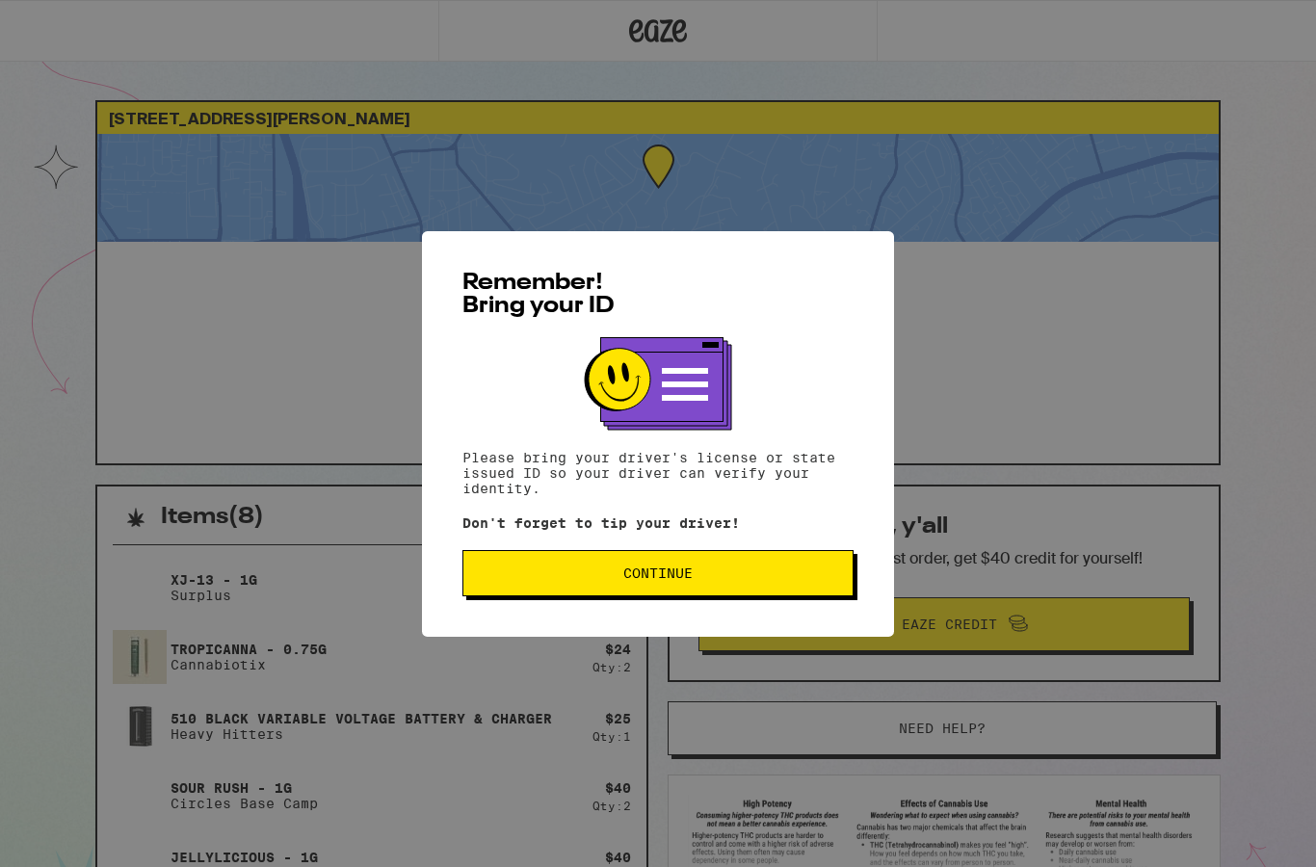
click at [776, 561] on button "Continue" at bounding box center [657, 573] width 391 height 46
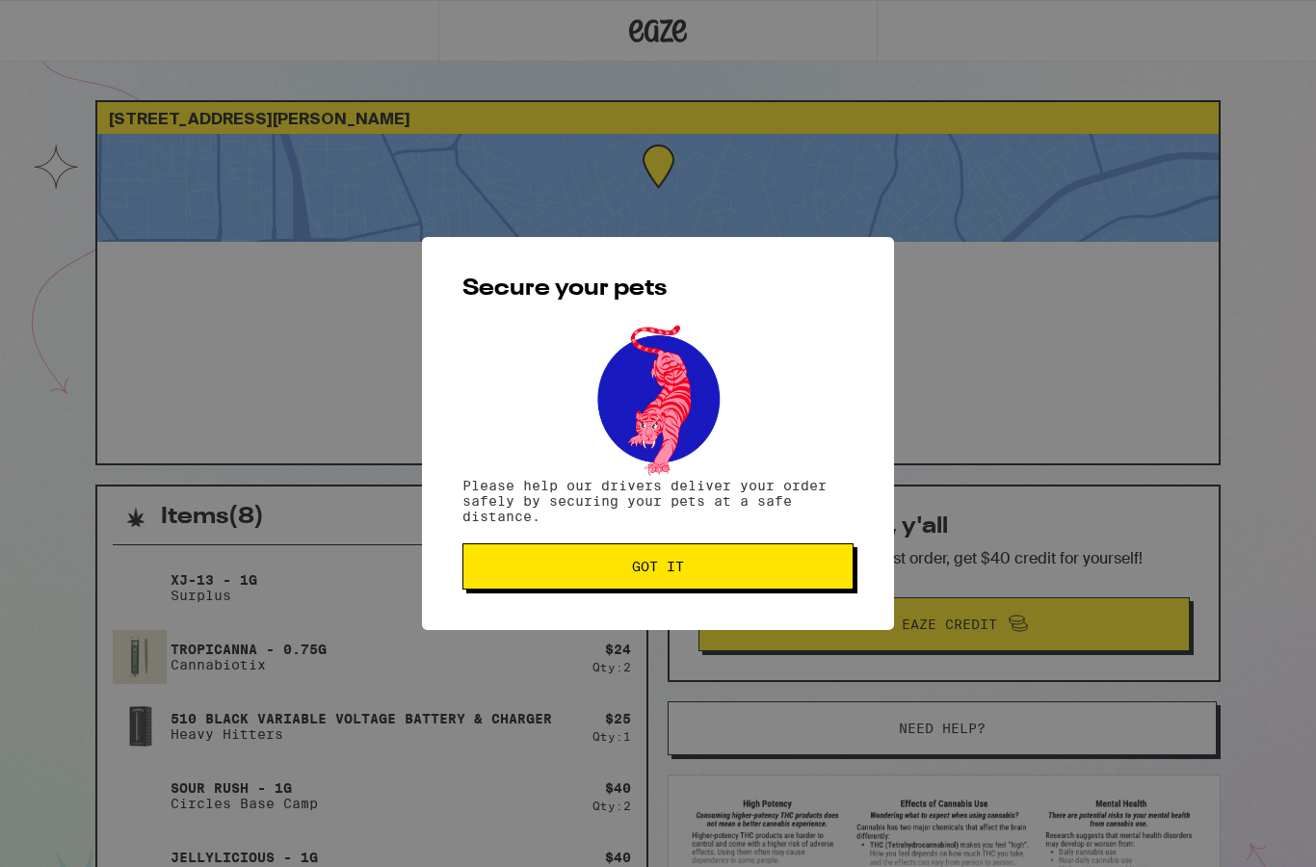
click at [811, 581] on button "Got it" at bounding box center [657, 566] width 391 height 46
